Goal: Communication & Community: Ask a question

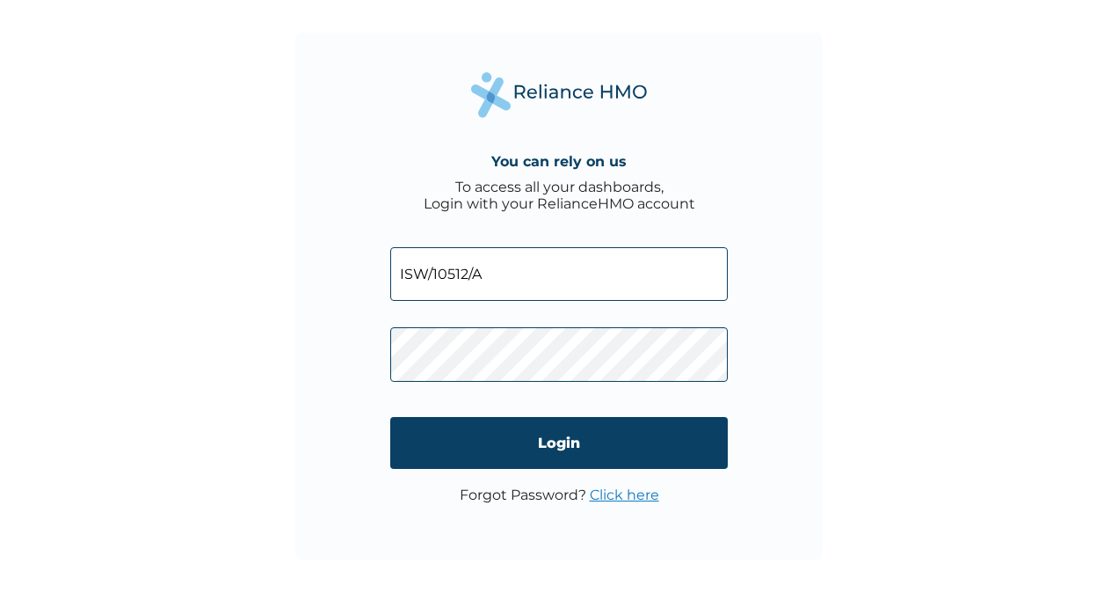
click at [487, 320] on span at bounding box center [559, 349] width 338 height 81
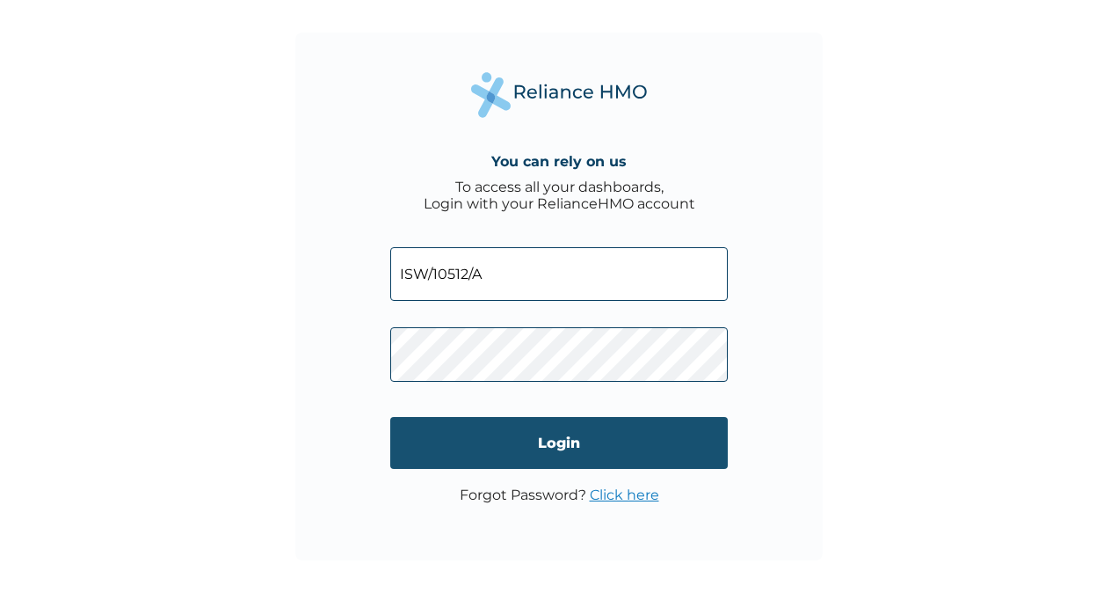
click at [593, 418] on input "Login" at bounding box center [559, 443] width 338 height 52
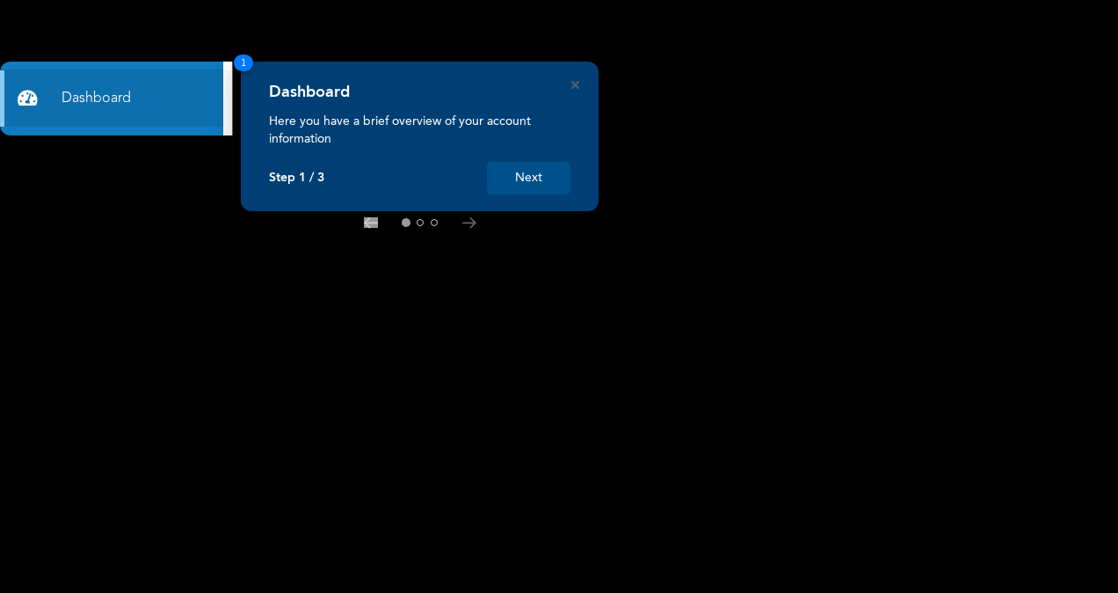
click at [528, 186] on button "Next" at bounding box center [529, 178] width 84 height 33
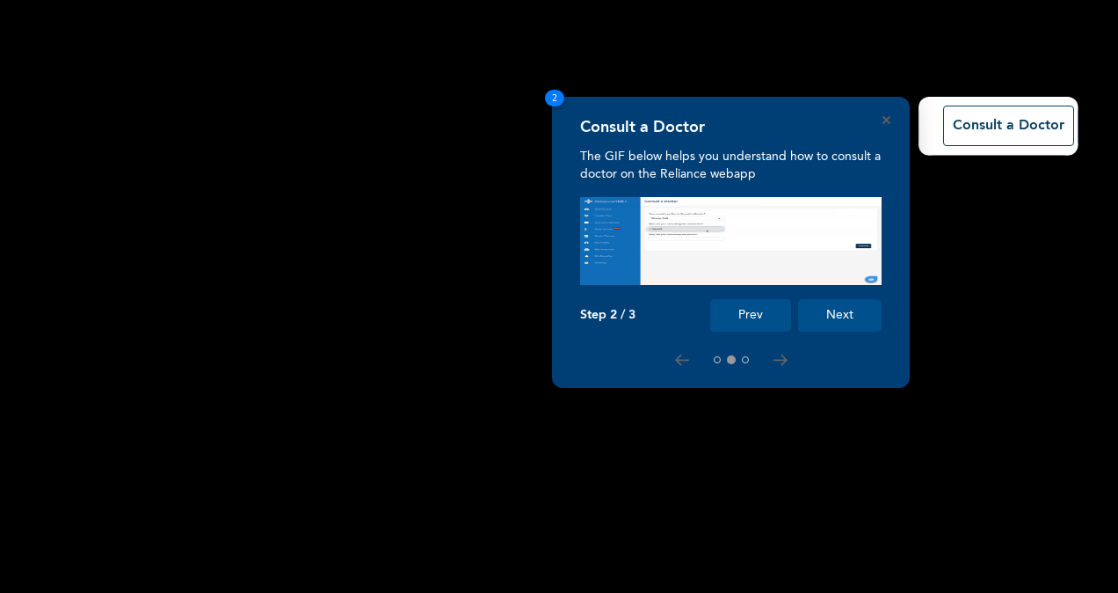
click at [528, 186] on rect at bounding box center [559, 296] width 1118 height 593
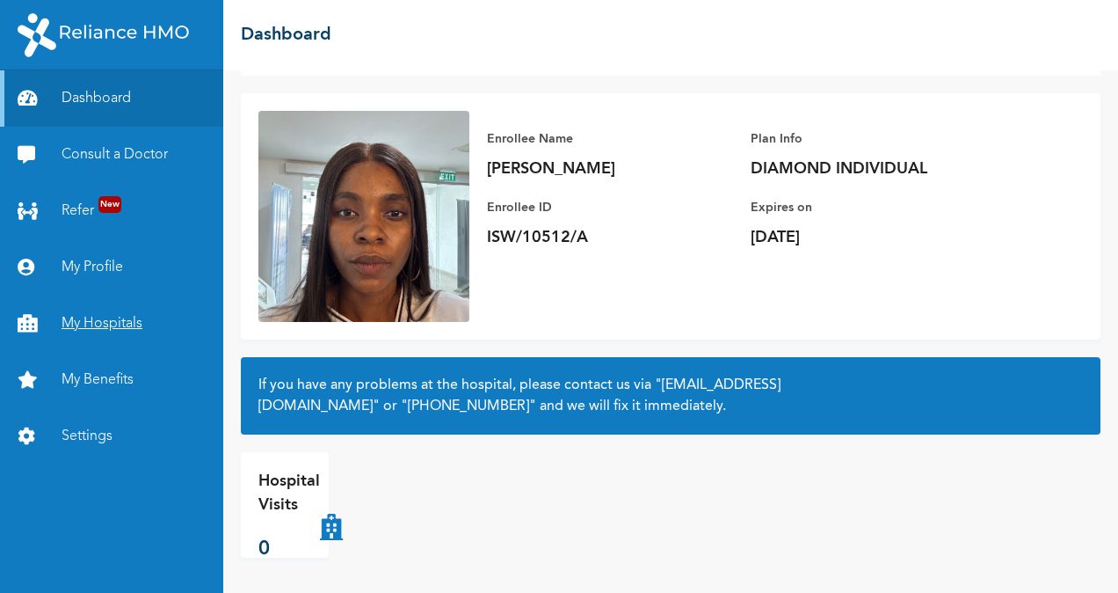
click at [93, 316] on link "My Hospitals" at bounding box center [111, 323] width 223 height 56
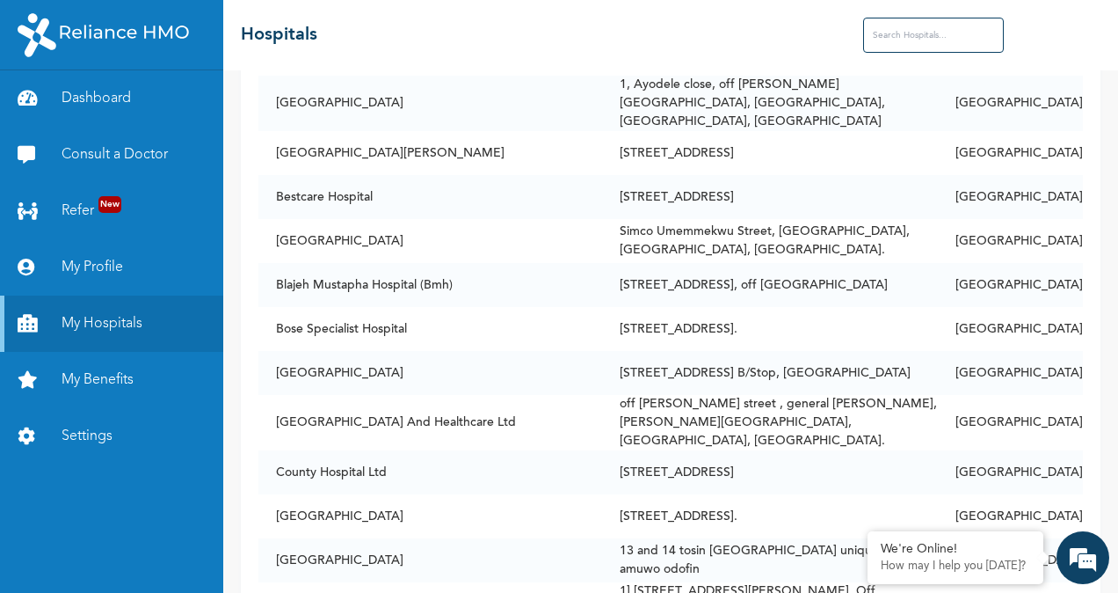
scroll to position [2661, 0]
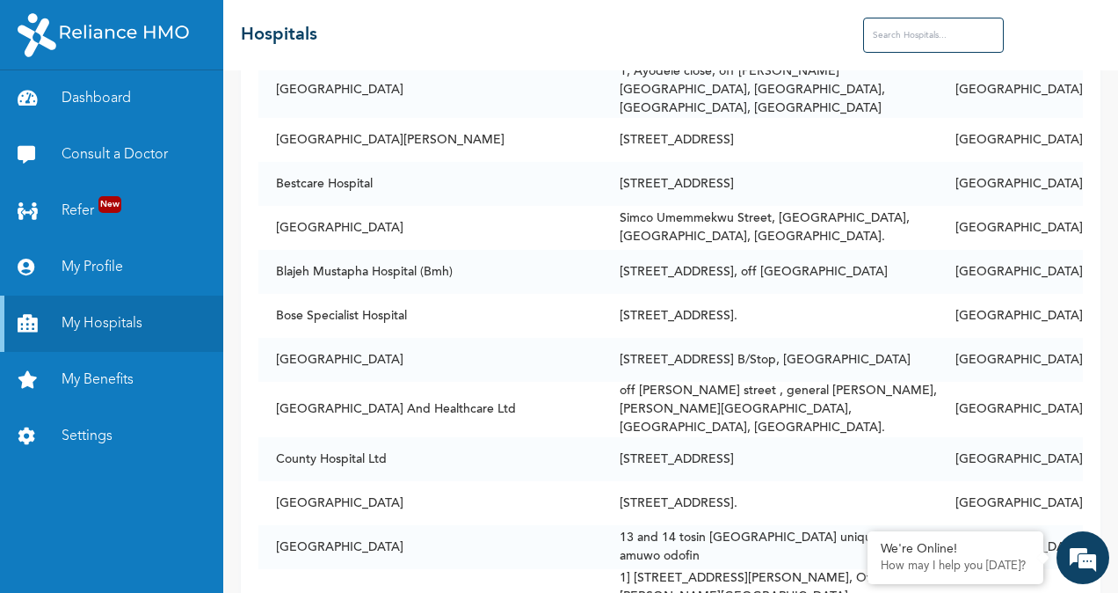
drag, startPoint x: 969, startPoint y: 63, endPoint x: 949, endPoint y: 35, distance: 34.6
click at [949, 35] on div "☰ Hospitals" at bounding box center [670, 35] width 895 height 70
click at [949, 35] on input "text" at bounding box center [933, 35] width 141 height 35
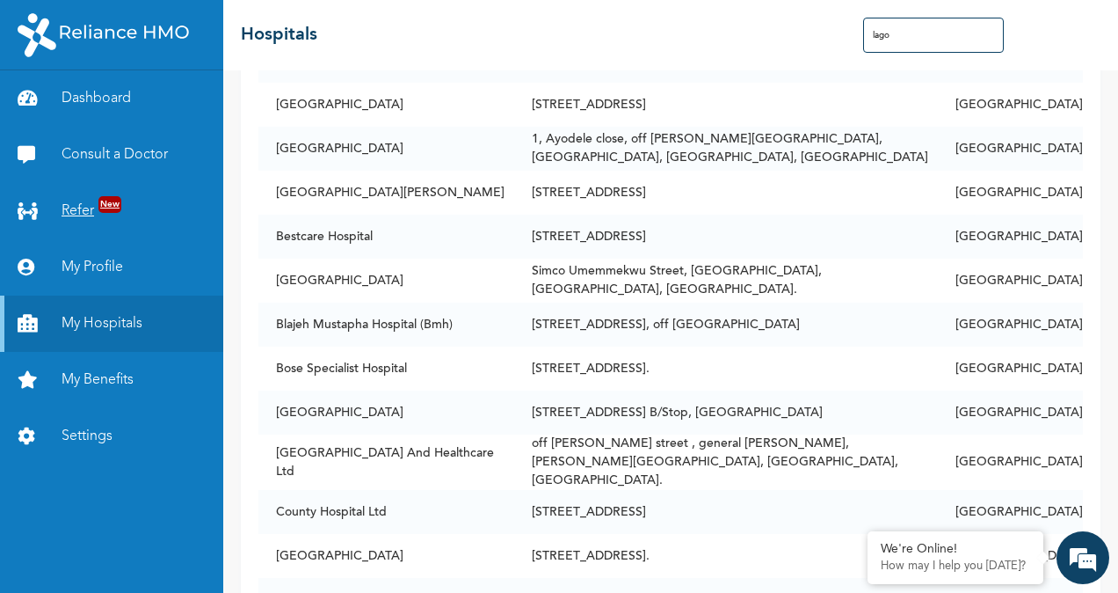
scroll to position [2527, 0]
type input "lago"
click at [98, 159] on link "Consult a Doctor" at bounding box center [111, 155] width 223 height 56
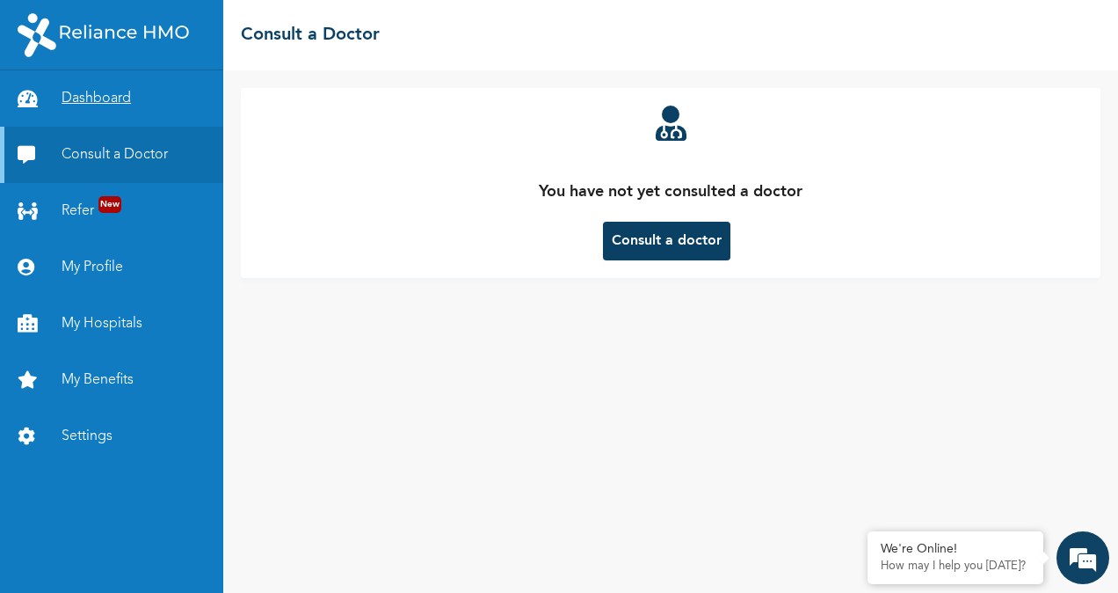
click at [91, 111] on link "Dashboard" at bounding box center [111, 98] width 223 height 56
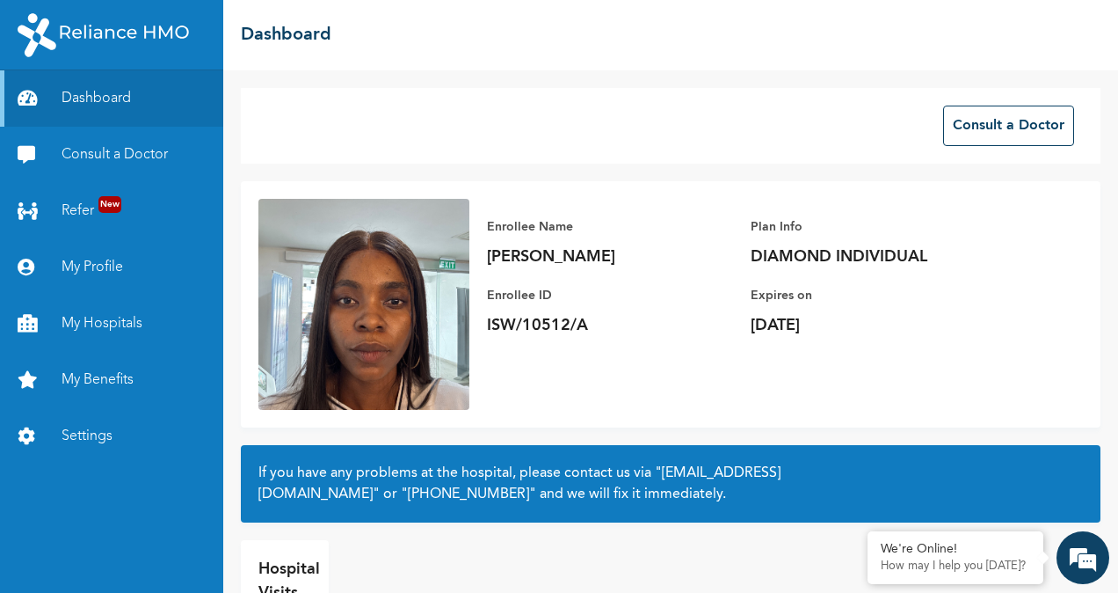
scroll to position [88, 0]
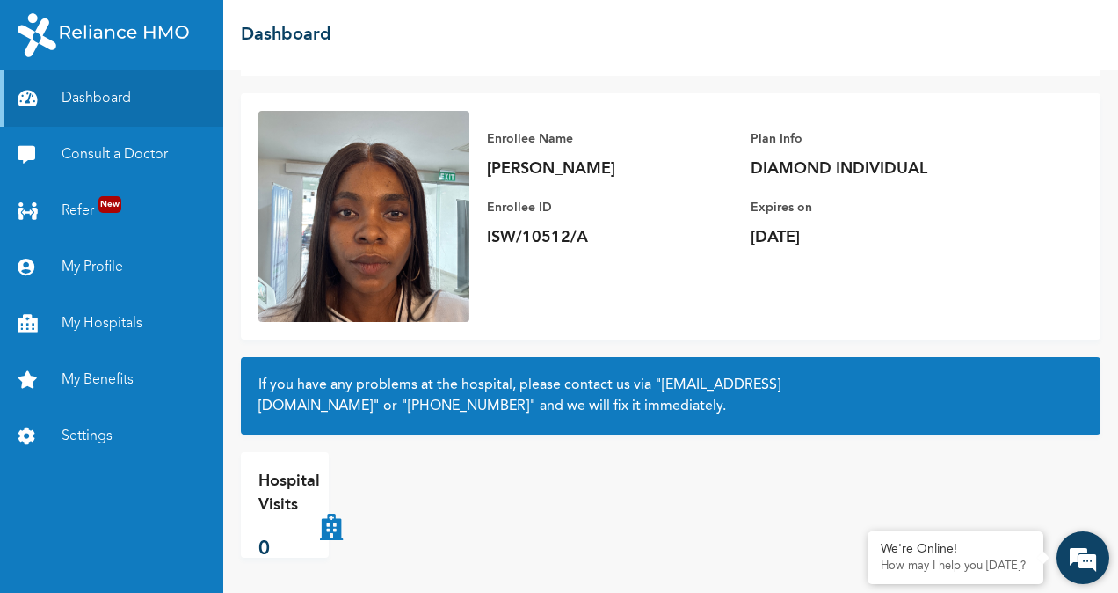
click at [1095, 557] on em at bounding box center [1082, 557] width 47 height 47
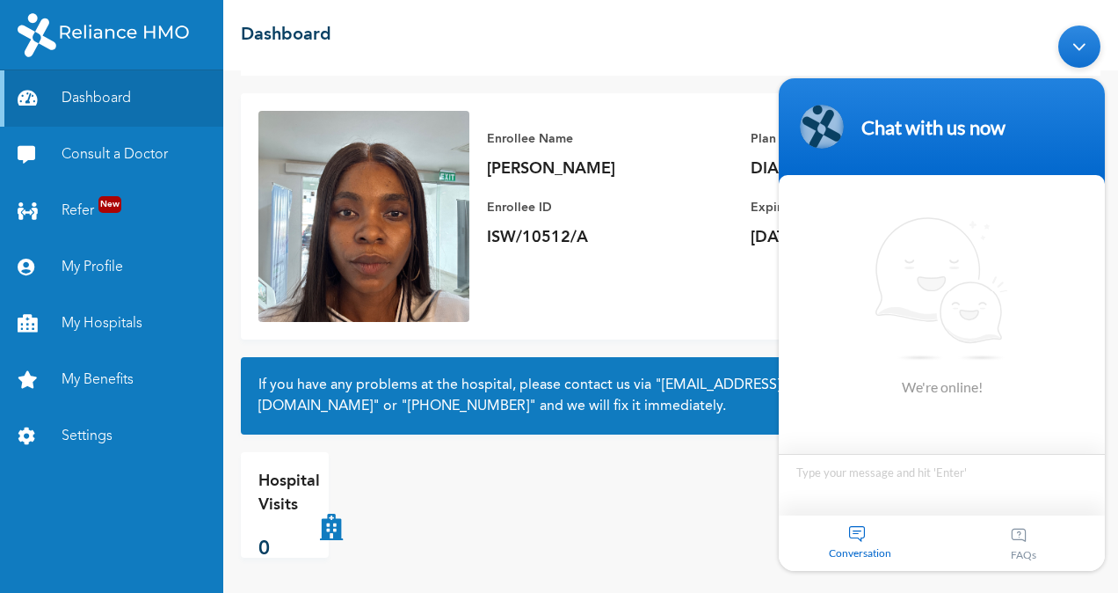
click at [850, 469] on textarea "Type your message and hit 'Enter'" at bounding box center [942, 484] width 326 height 62
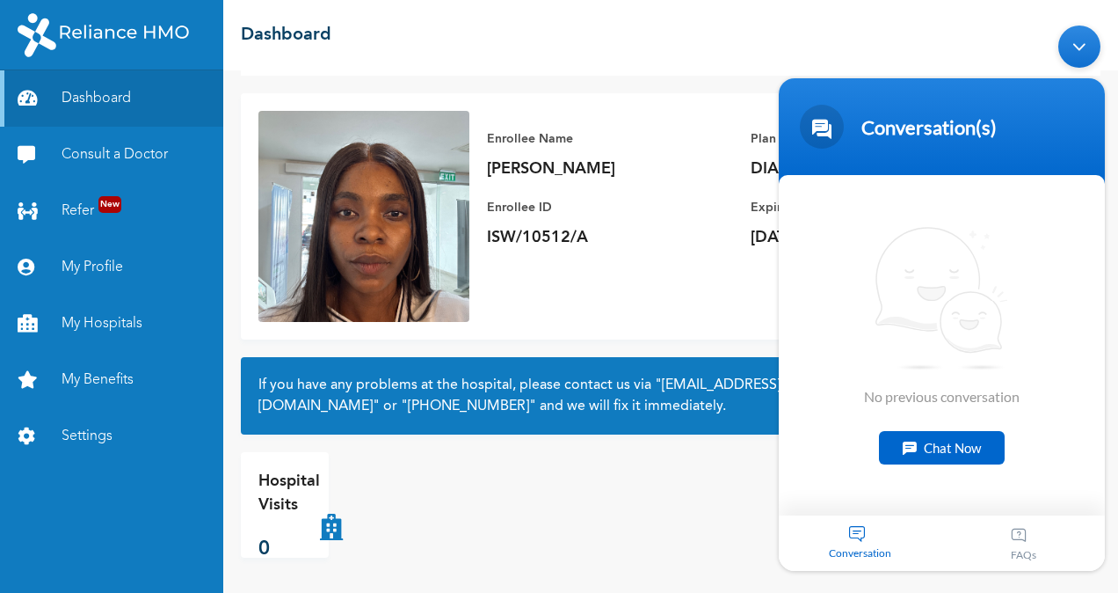
click at [901, 441] on div "Chat Now" at bounding box center [942, 446] width 126 height 33
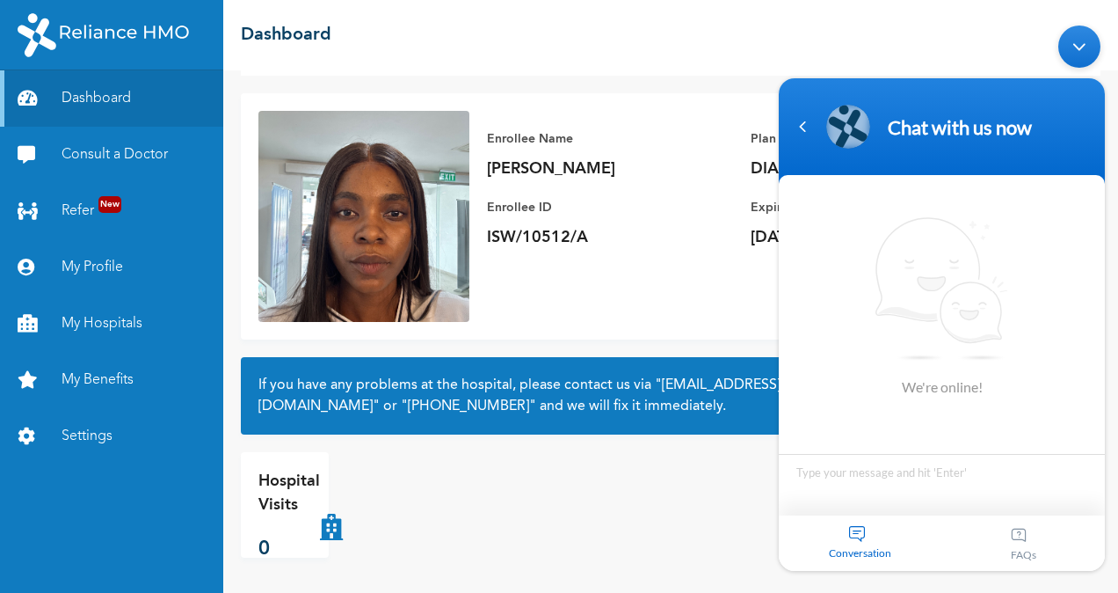
click at [845, 470] on textarea "Type your message and hit 'Enter'" at bounding box center [942, 484] width 326 height 62
type textarea "hello"
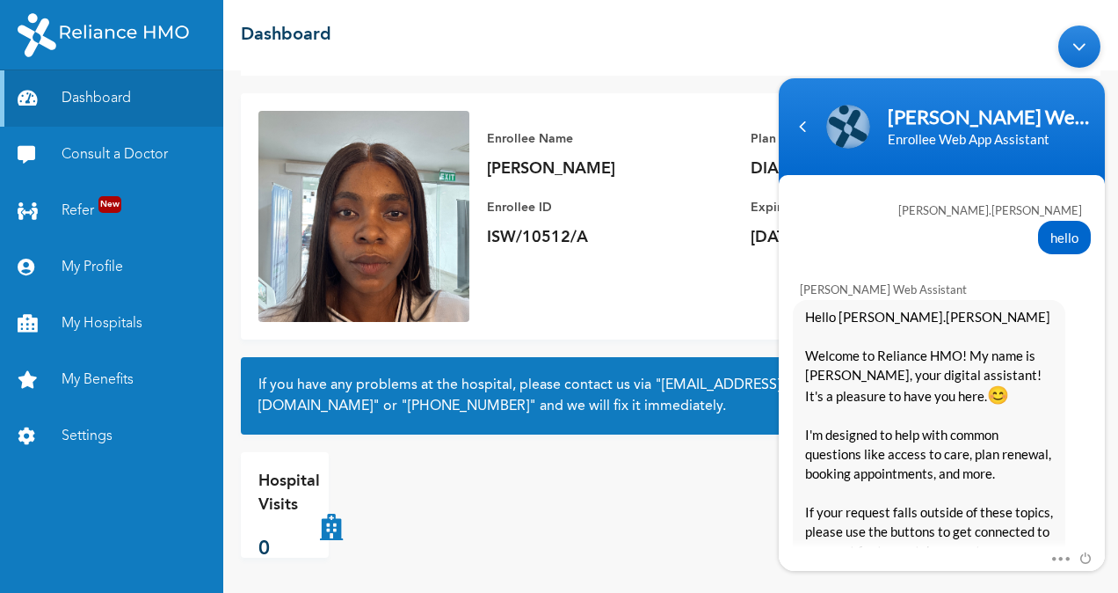
scroll to position [431, 0]
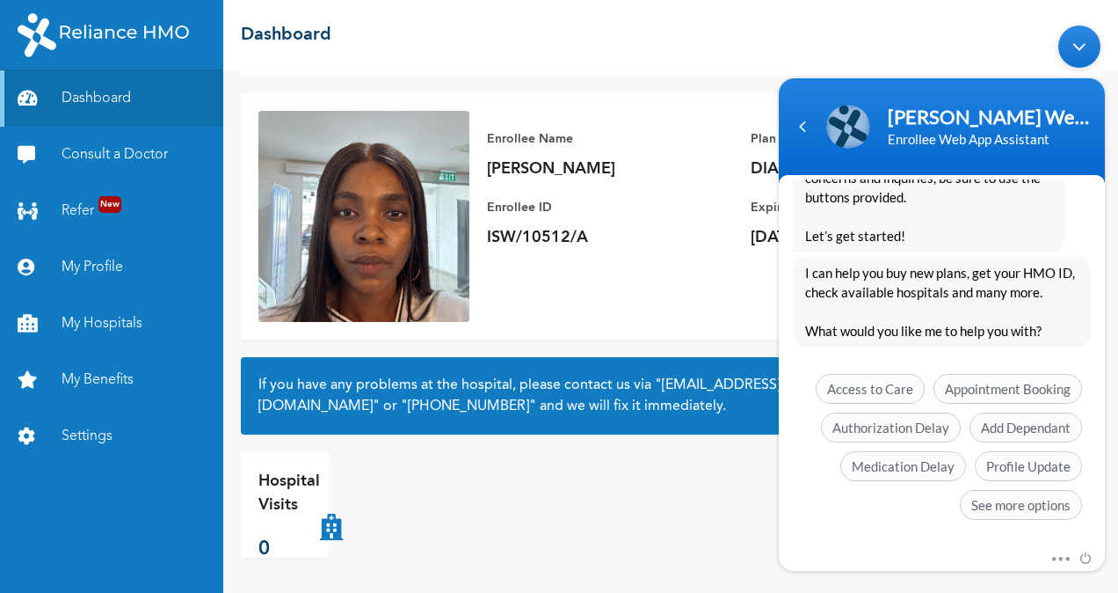
click at [605, 494] on div "Hospital Visits 0" at bounding box center [671, 505] width 860 height 106
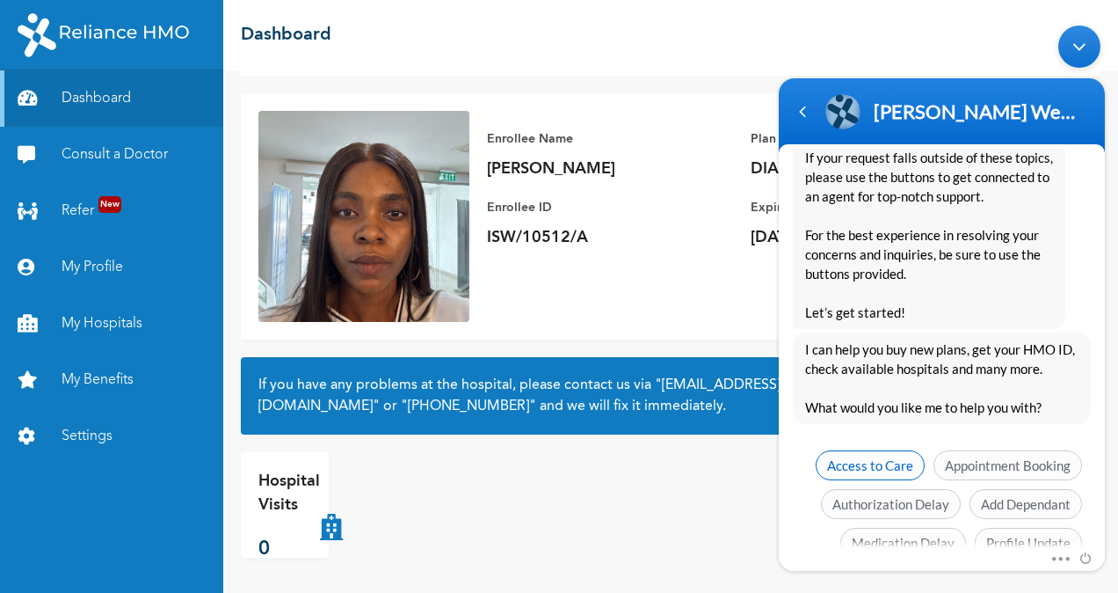
scroll to position [401, 0]
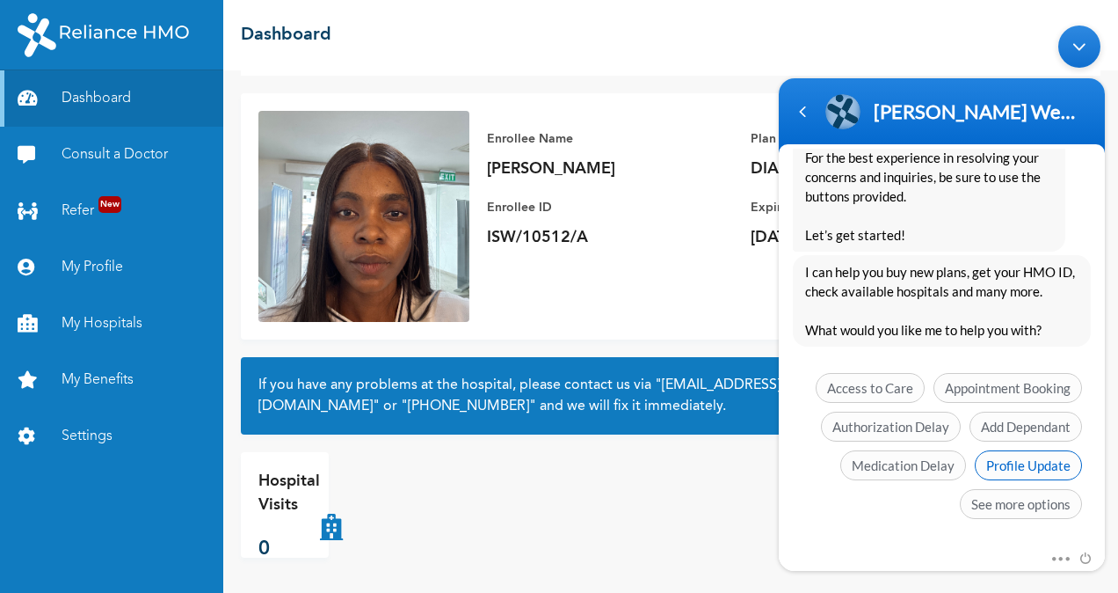
click at [1008, 456] on span "Profile Update" at bounding box center [1028, 464] width 107 height 30
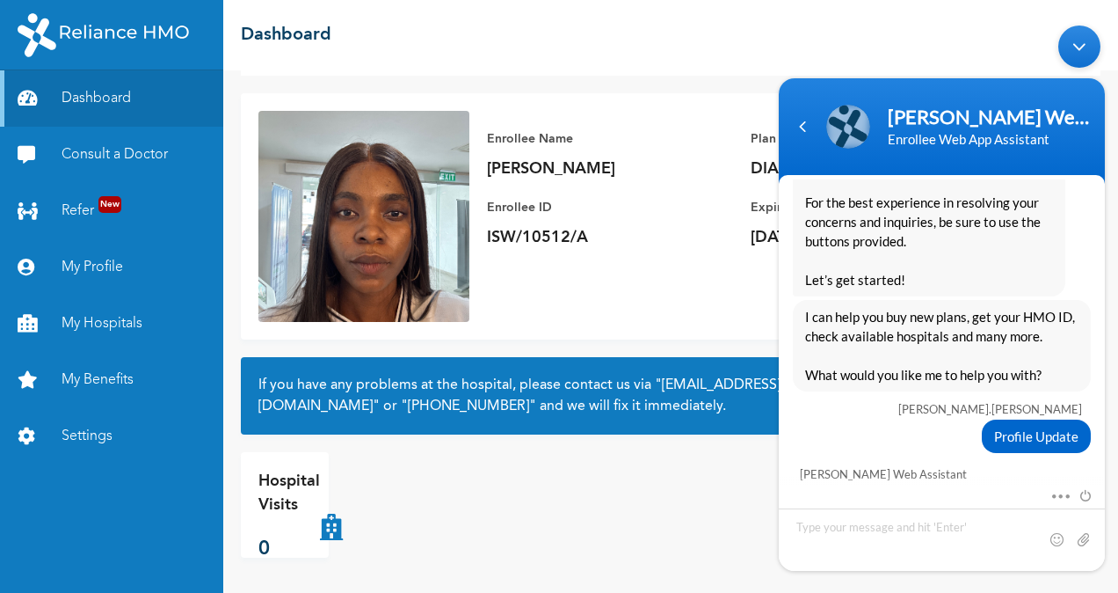
scroll to position [522, 0]
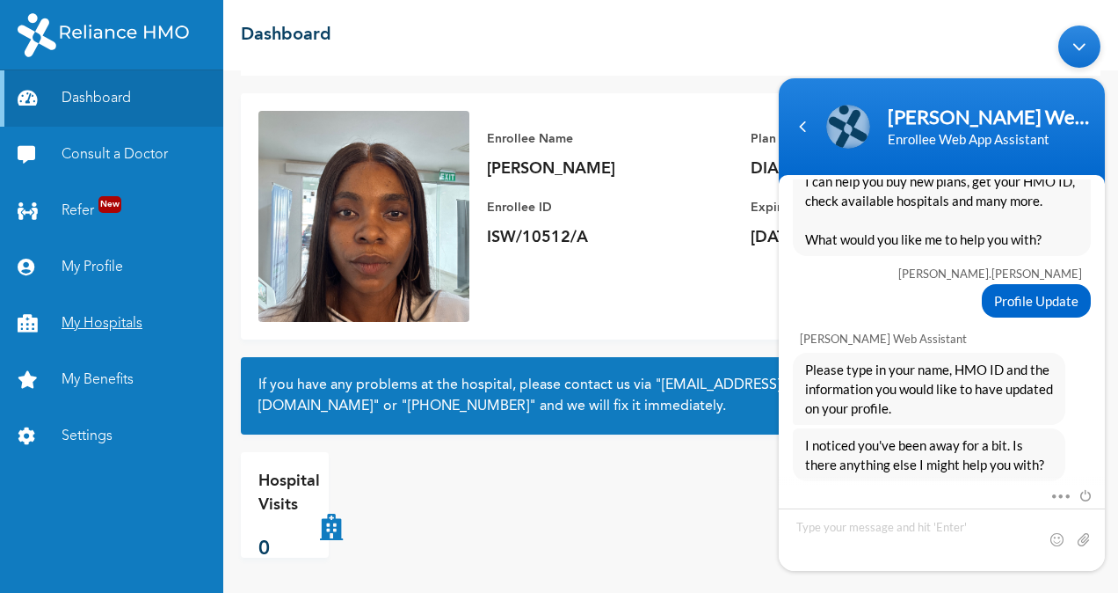
click at [118, 311] on link "My Hospitals" at bounding box center [111, 323] width 223 height 56
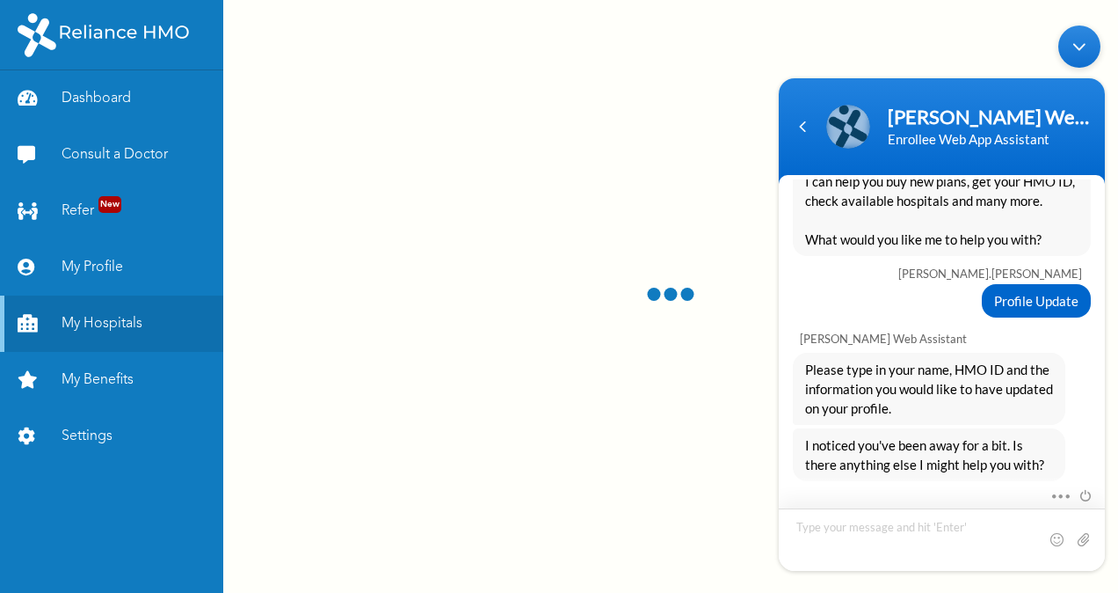
click at [878, 528] on textarea "Type your message and hit 'Enter'" at bounding box center [942, 538] width 326 height 62
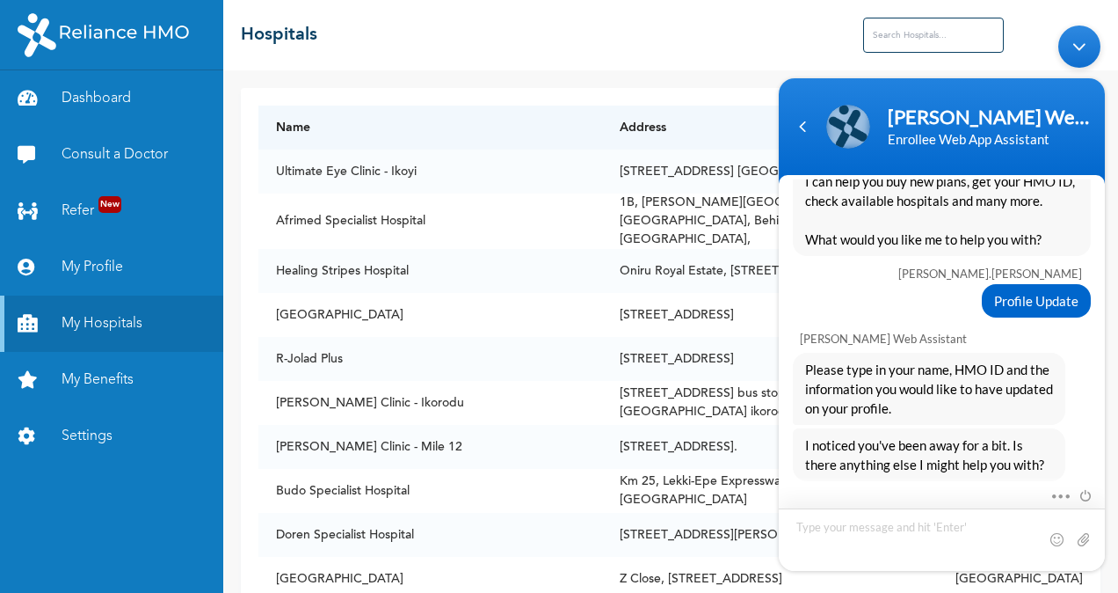
click at [829, 522] on textarea "Type your message and hit 'Enter'" at bounding box center [942, 538] width 326 height 62
type textarea "ISW/10512/A"
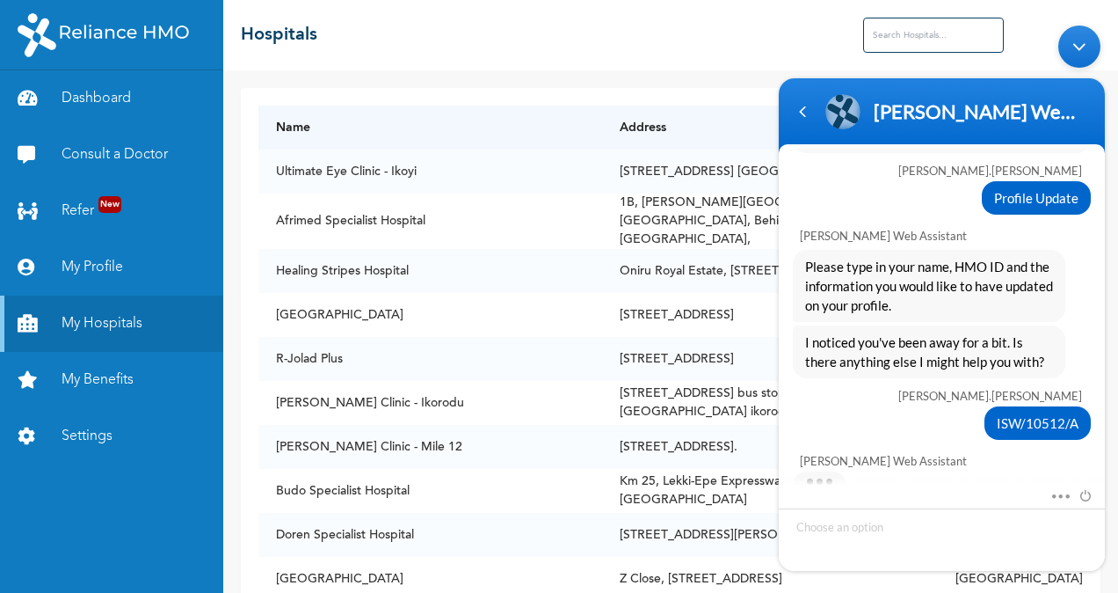
scroll to position [610, 0]
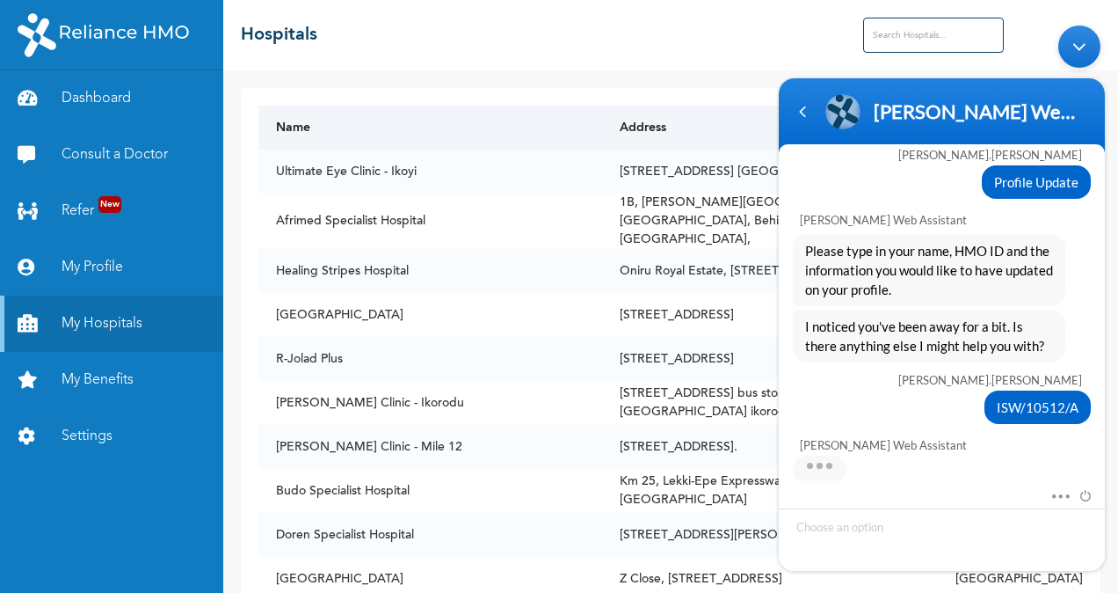
click at [554, 109] on th "Name" at bounding box center [430, 128] width 344 height 44
click at [811, 114] on div "Navigation go back" at bounding box center [803, 111] width 26 height 26
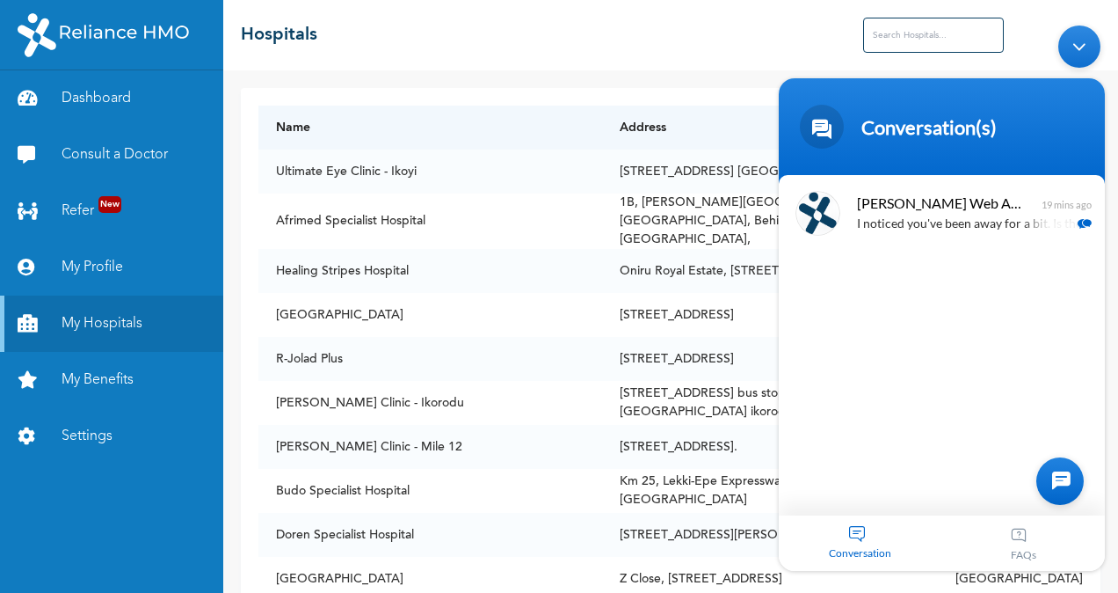
click at [897, 41] on body "Conversation(s) [PERSON_NAME].[PERSON_NAME] hello [PERSON_NAME] Enrollee Web As…" at bounding box center [942, 297] width 344 height 563
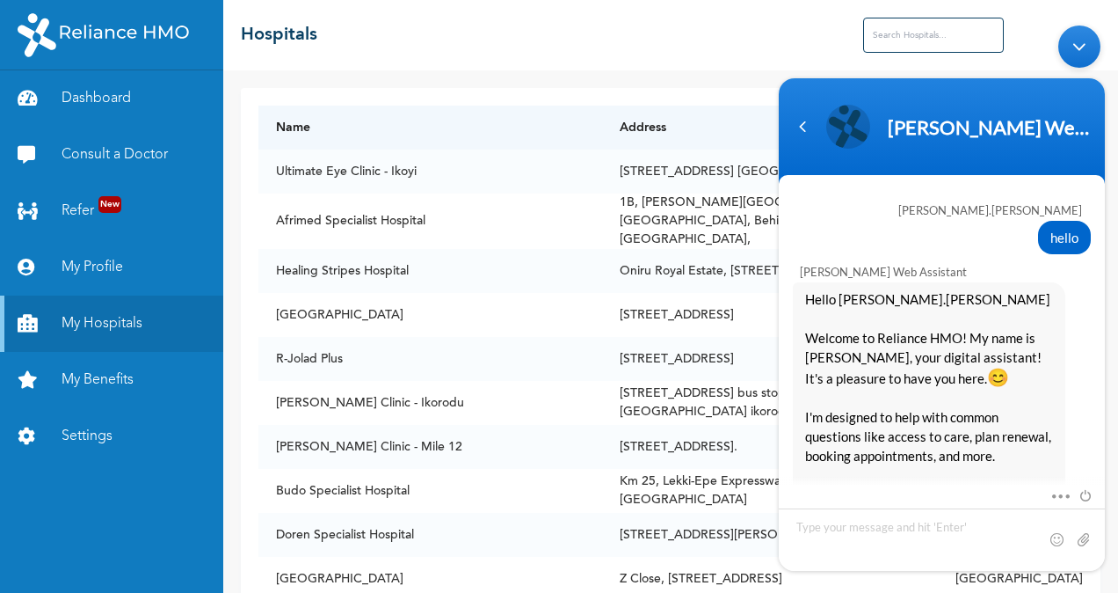
scroll to position [579, 0]
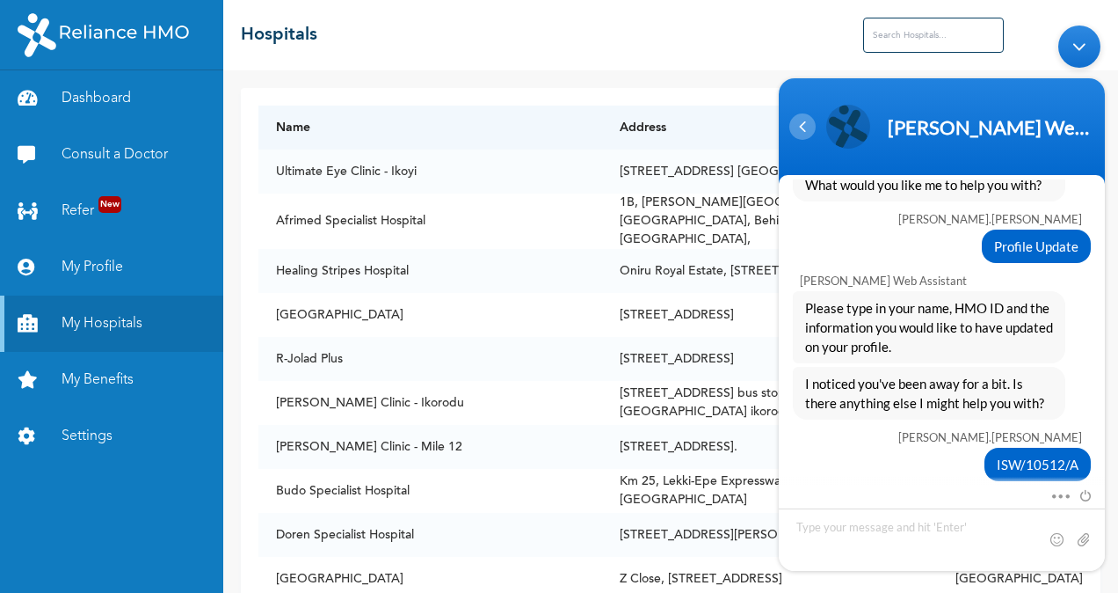
click at [801, 122] on div "Navigation go back" at bounding box center [803, 126] width 26 height 26
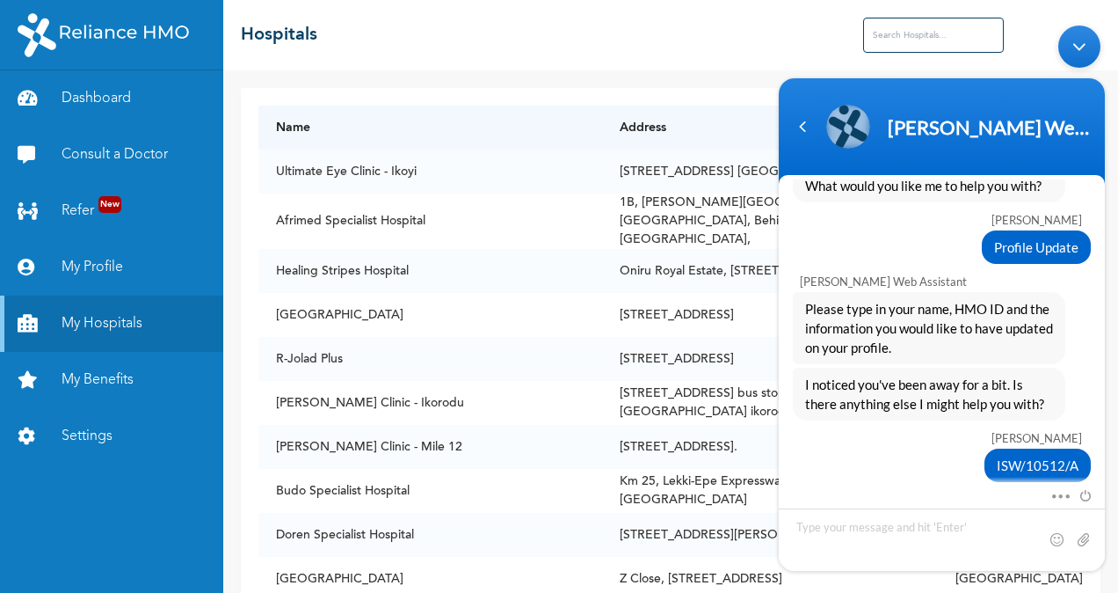
scroll to position [593, 0]
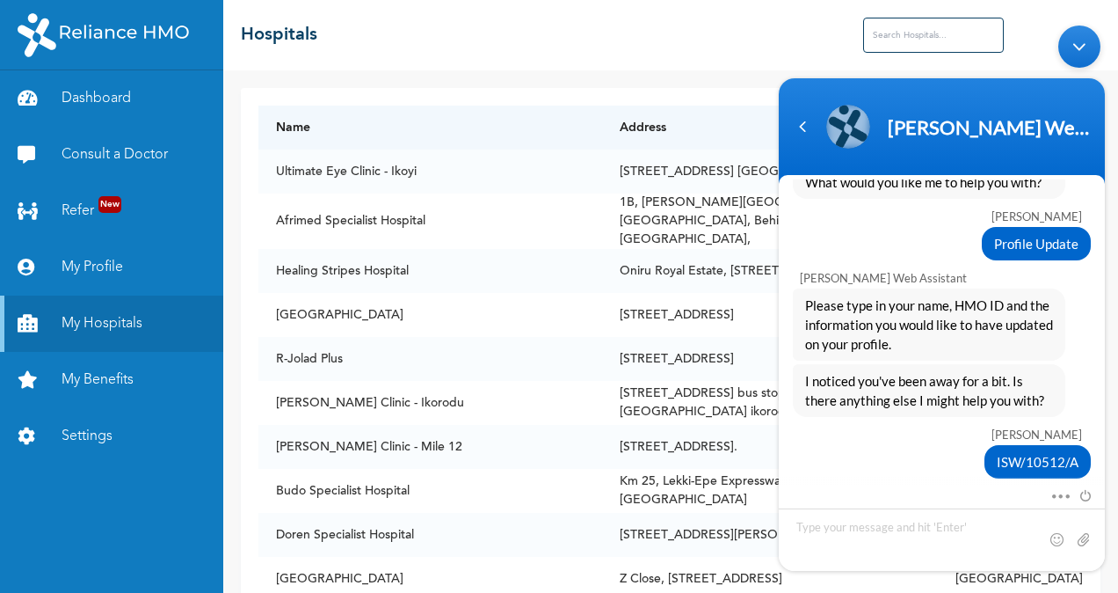
click at [918, 29] on body "[PERSON_NAME] Web Assistant [PERSON_NAME] hello [PERSON_NAME] Web Assistant Hel…" at bounding box center [942, 297] width 344 height 563
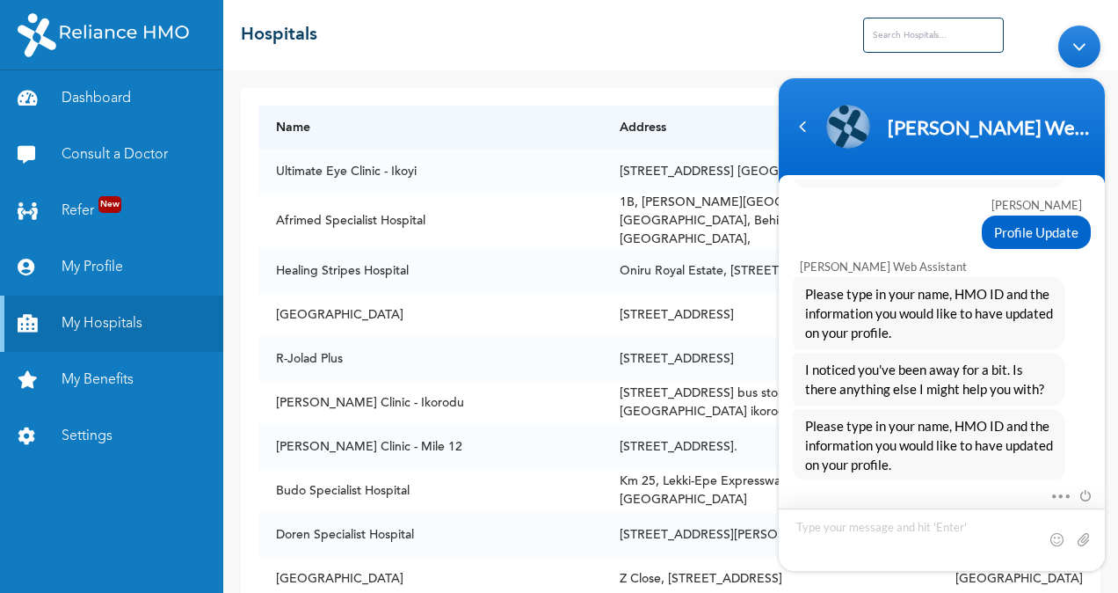
click at [932, 541] on textarea "Type your message and hit 'Enter'" at bounding box center [942, 538] width 326 height 62
type textarea "i need yo update my plan"
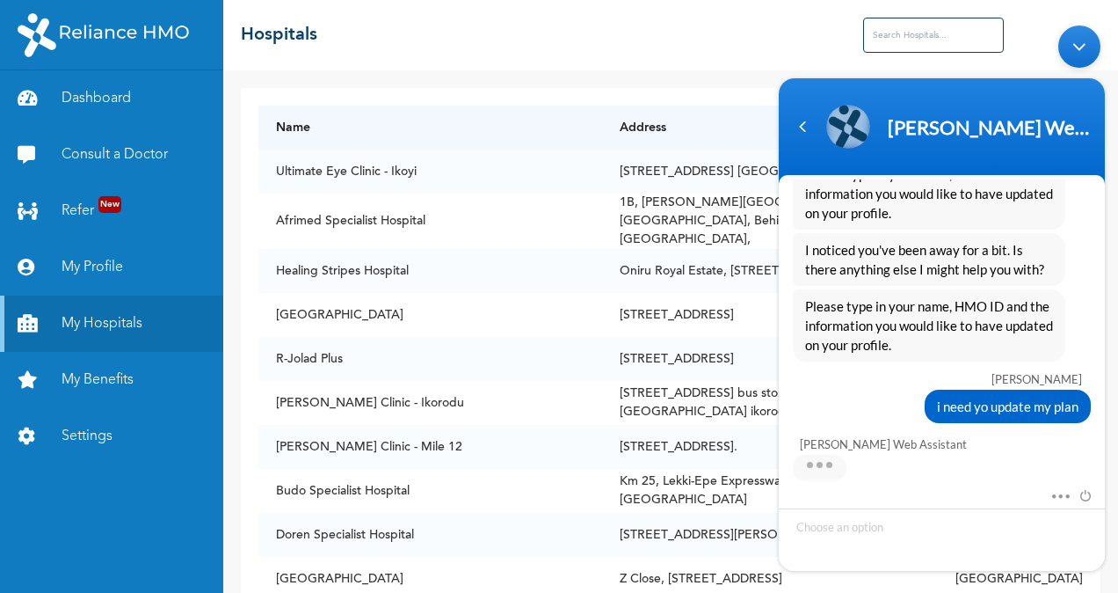
click at [1073, 56] on div "Minimize live chat window" at bounding box center [1080, 46] width 42 height 42
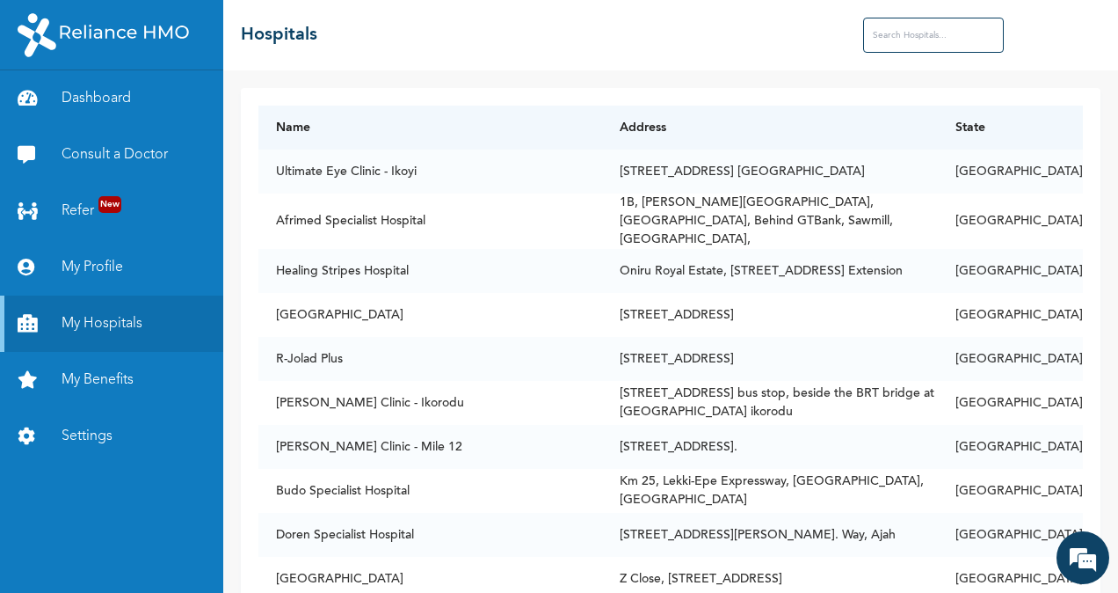
scroll to position [863, 0]
click at [964, 40] on input "text" at bounding box center [933, 35] width 141 height 35
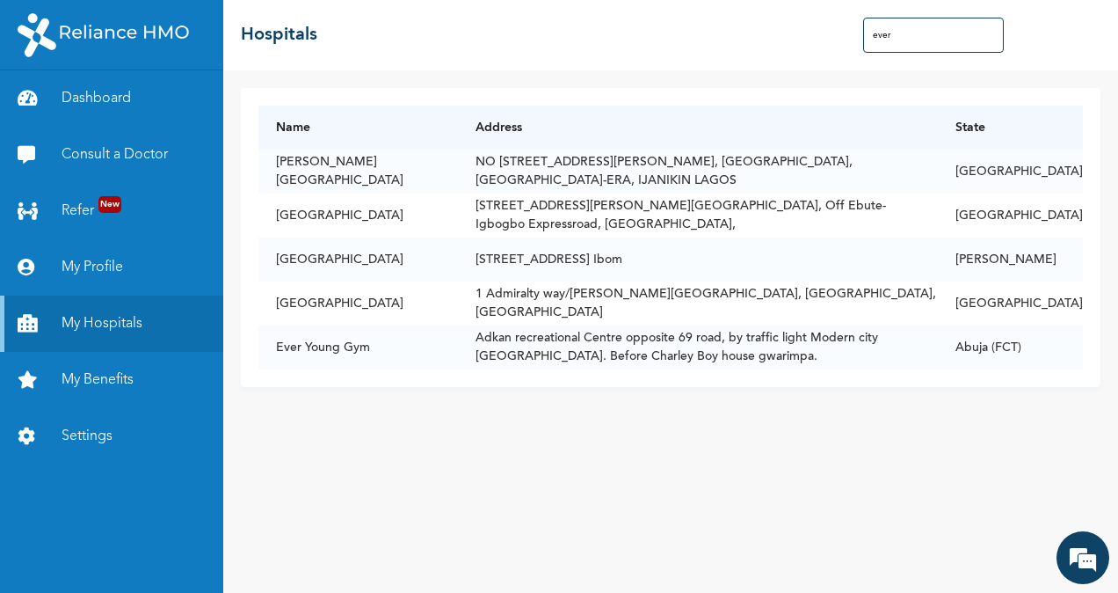
type input "ever"
type textarea "ca"
click at [771, 306] on td "1 Admiralty way/[PERSON_NAME][GEOGRAPHIC_DATA], [GEOGRAPHIC_DATA], [GEOGRAPHIC_…" at bounding box center [698, 303] width 480 height 44
click at [679, 293] on td "1 Admiralty way/[PERSON_NAME][GEOGRAPHIC_DATA], [GEOGRAPHIC_DATA], [GEOGRAPHIC_…" at bounding box center [698, 303] width 480 height 44
